Goal: Navigation & Orientation: Find specific page/section

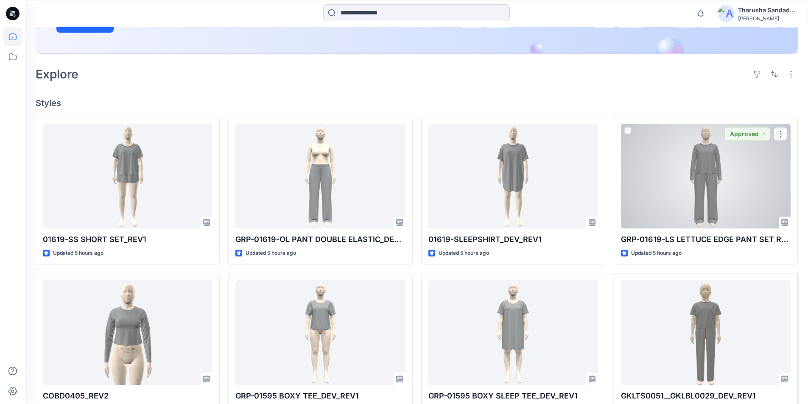
scroll to position [254, 0]
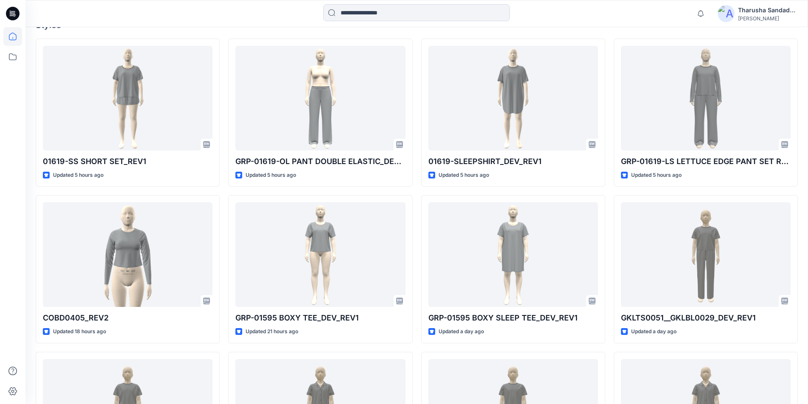
click at [528, 8] on div at bounding box center [416, 13] width 391 height 19
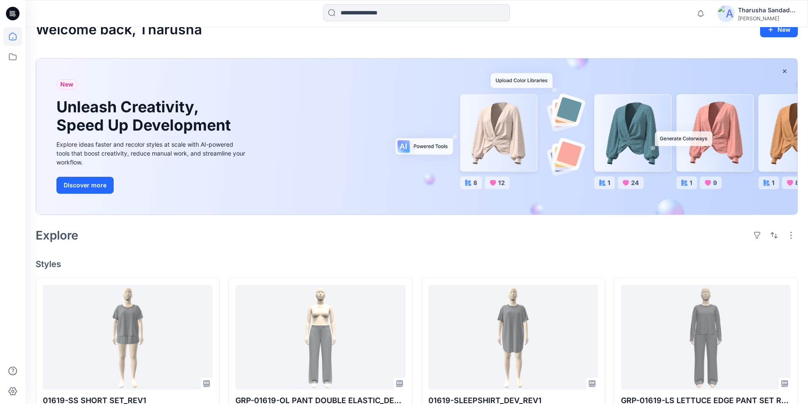
scroll to position [0, 0]
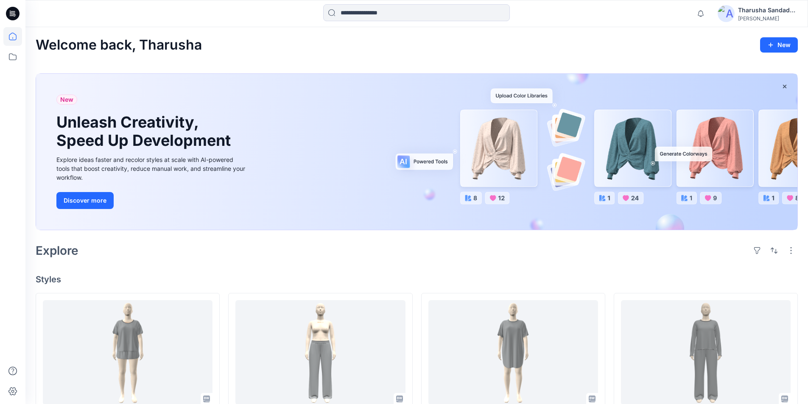
click at [284, 29] on div "Welcome back, Tharusha New New Unleash Creativity, Speed Up Development Explore…" at bounding box center [416, 411] width 782 height 768
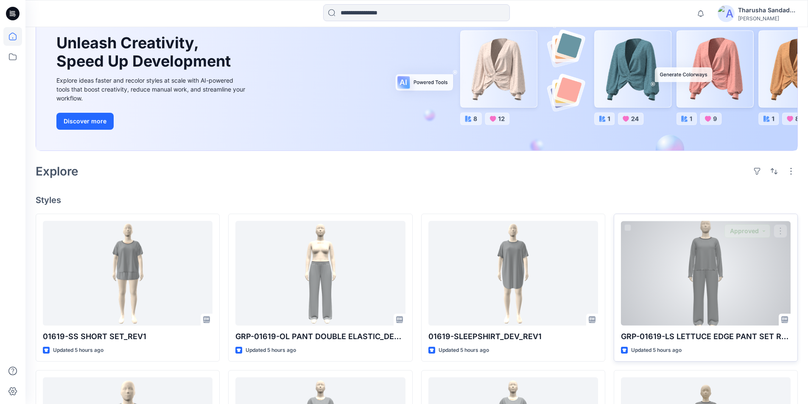
scroll to position [85, 0]
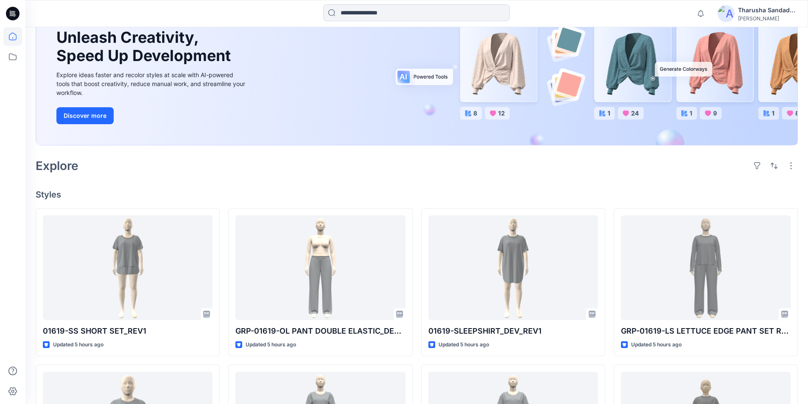
drag, startPoint x: 686, startPoint y: 187, endPoint x: 685, endPoint y: 183, distance: 4.3
click at [528, 184] on div "Welcome back, Tharusha New New Unleash Creativity, Speed Up Development Explore…" at bounding box center [416, 326] width 782 height 768
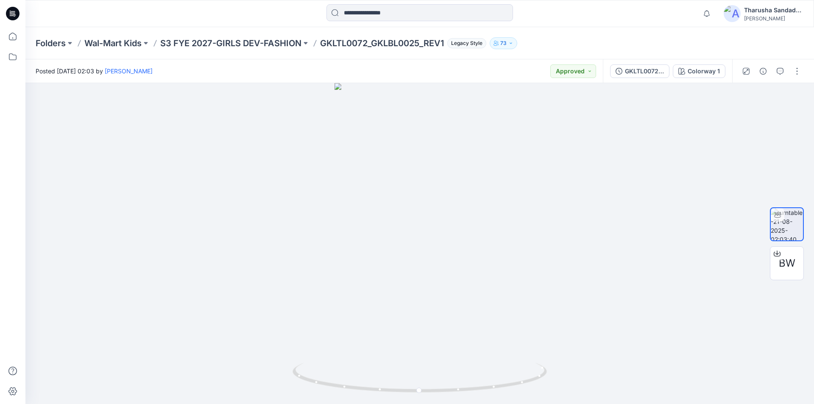
drag, startPoint x: 561, startPoint y: 14, endPoint x: 407, endPoint y: 2, distance: 154.8
click at [555, 16] on div at bounding box center [420, 13] width 394 height 19
